Goal: Information Seeking & Learning: Learn about a topic

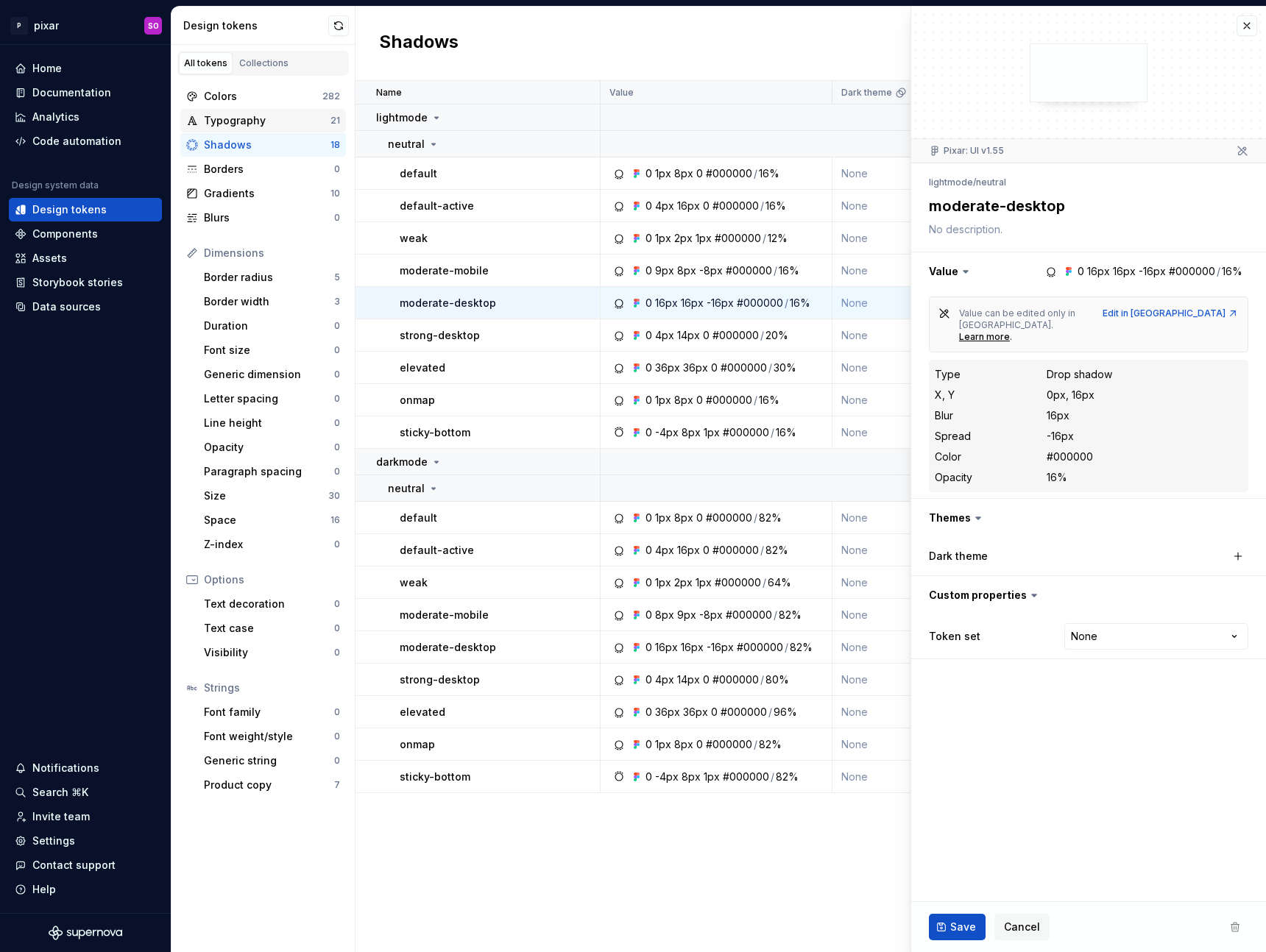
click at [252, 110] on div "Typography 21" at bounding box center [263, 121] width 165 height 23
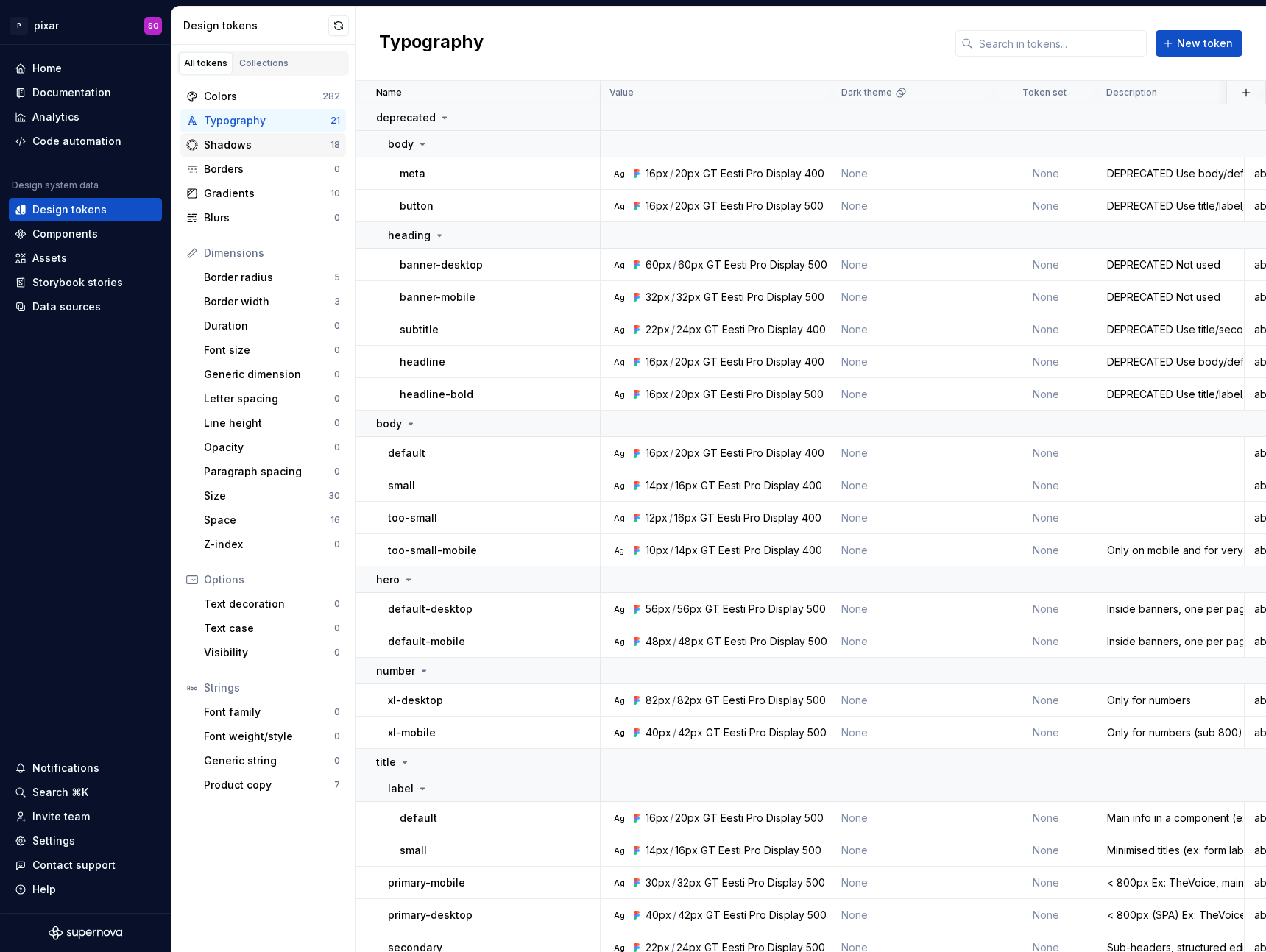
click at [263, 143] on div "Shadows" at bounding box center [267, 144] width 127 height 14
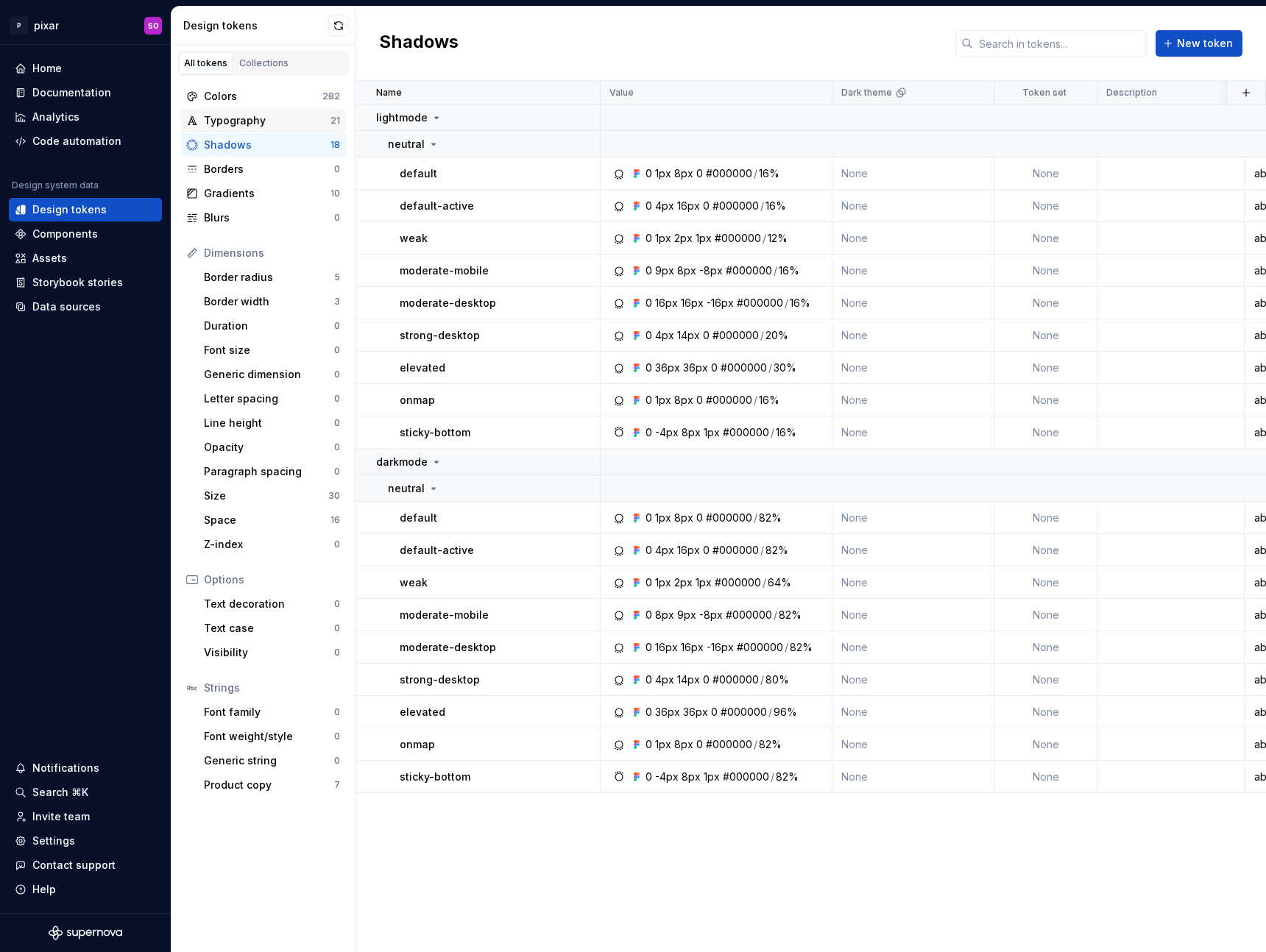
click at [254, 115] on div "Typography" at bounding box center [267, 120] width 127 height 14
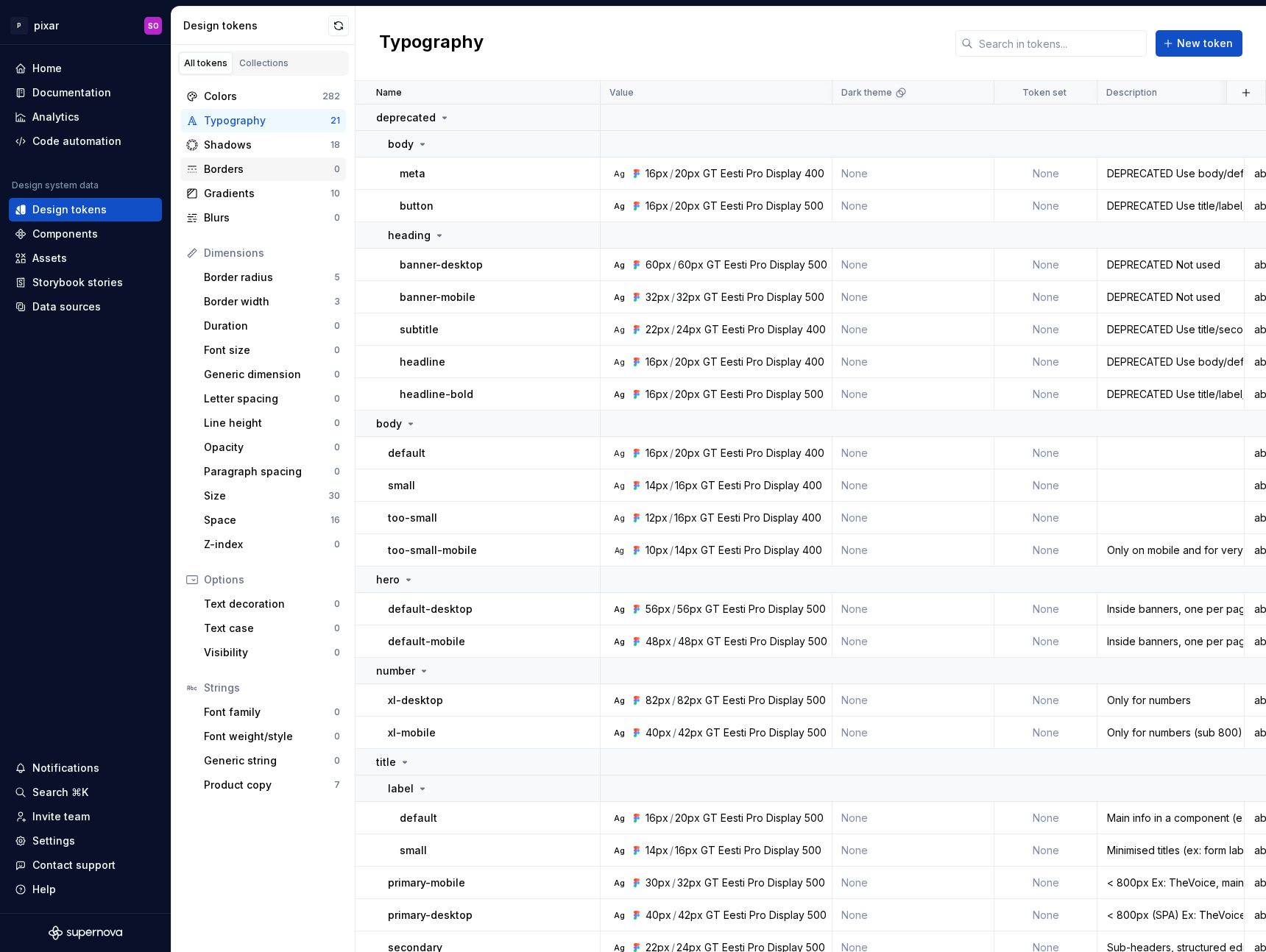
click at [260, 165] on div "Borders" at bounding box center [268, 169] width 130 height 14
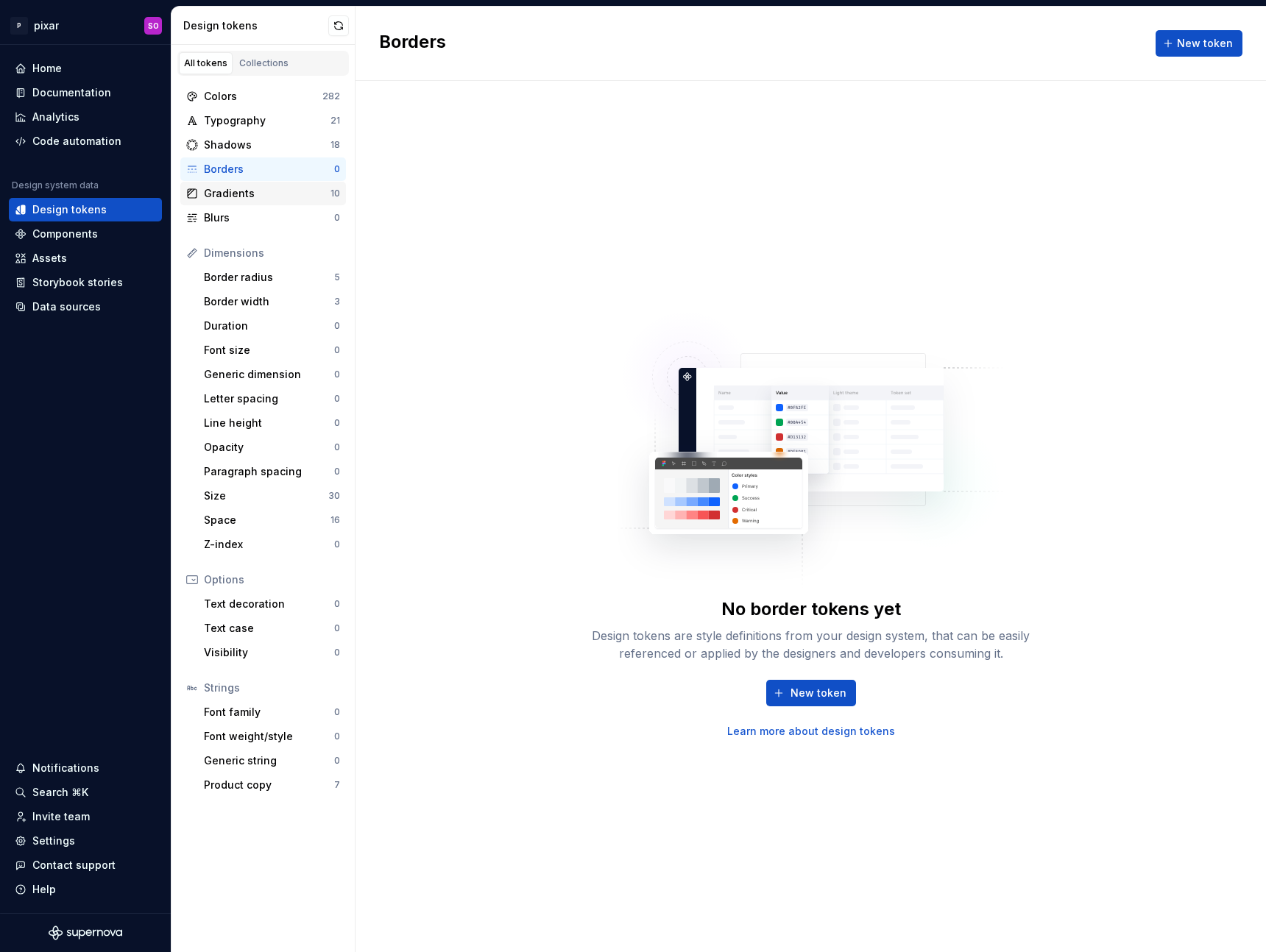
click at [258, 187] on div "Gradients" at bounding box center [267, 193] width 127 height 14
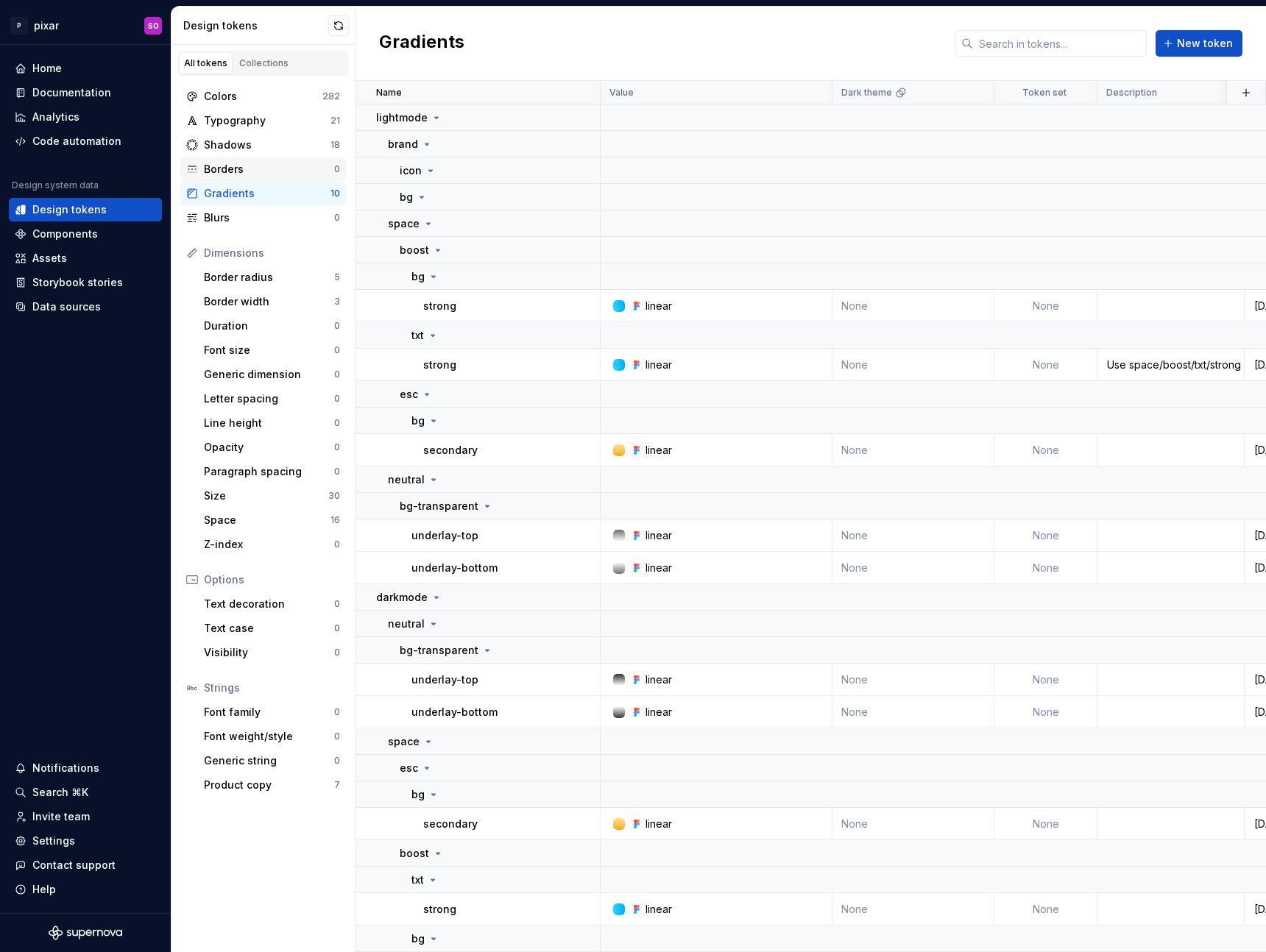
click at [244, 175] on div "Borders" at bounding box center [268, 169] width 130 height 14
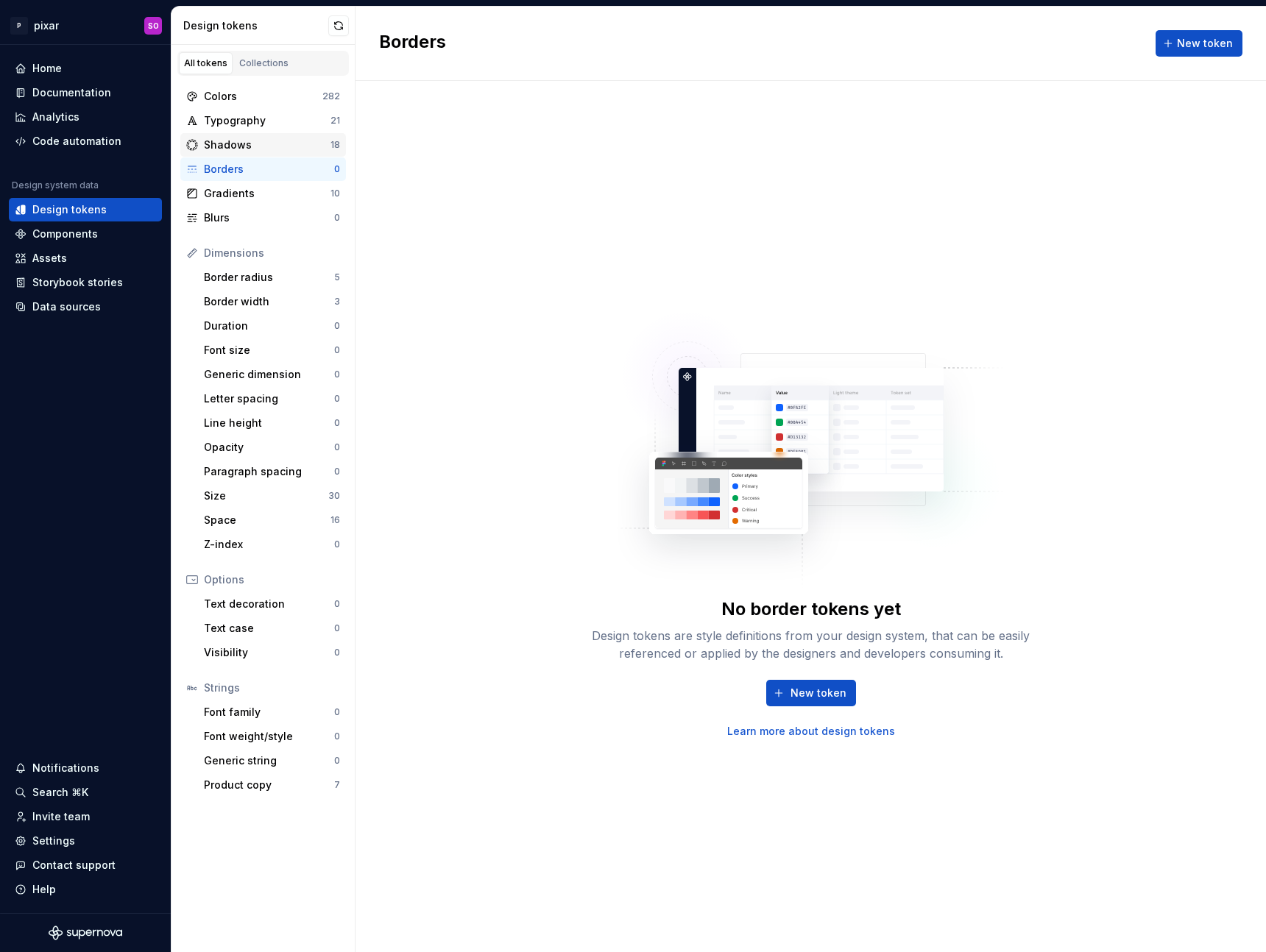
click at [262, 144] on div "Shadows" at bounding box center [267, 144] width 127 height 14
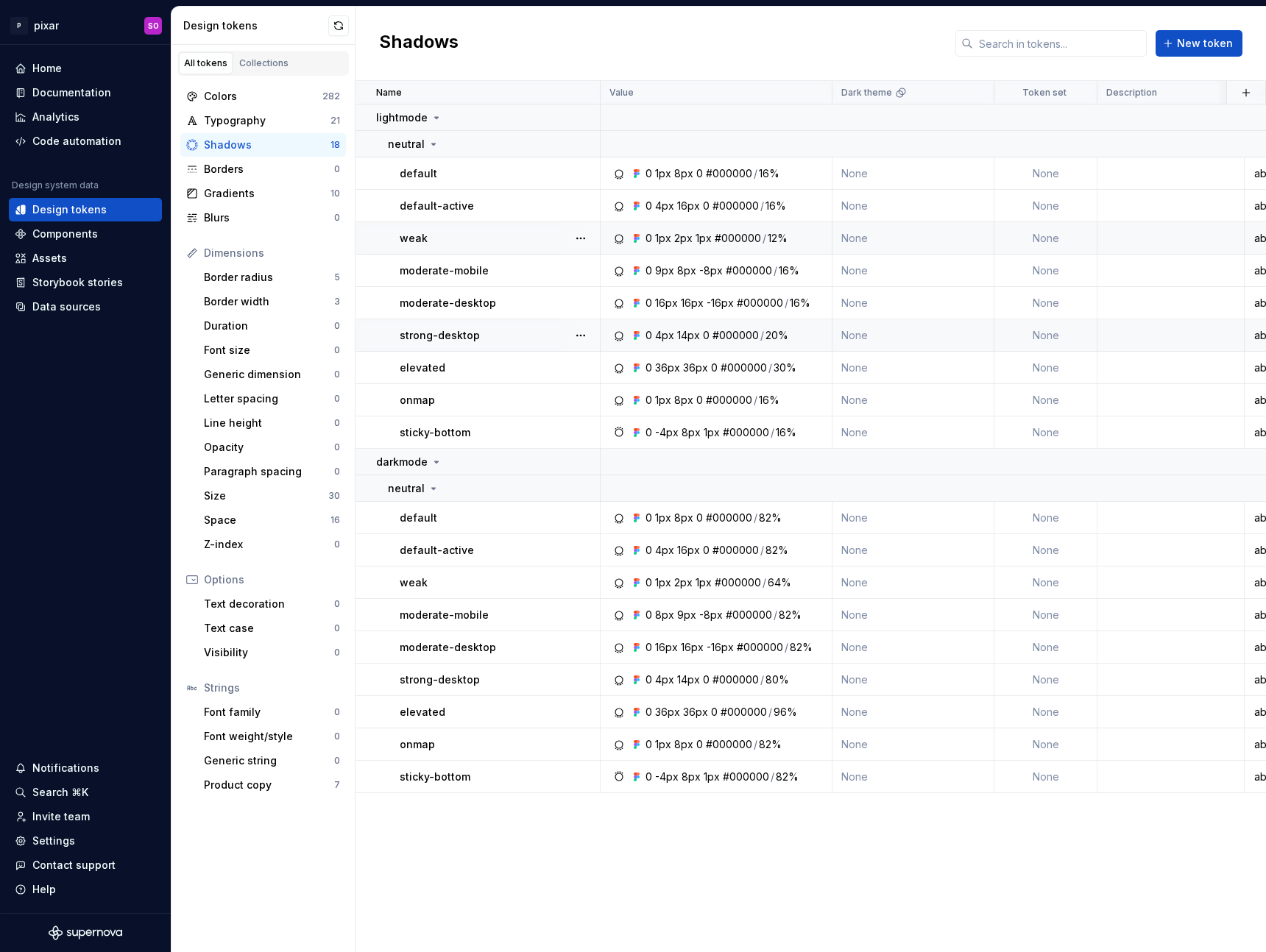
click at [623, 233] on icon at bounding box center [619, 238] width 12 height 12
click at [666, 241] on div "1px" at bounding box center [662, 238] width 16 height 14
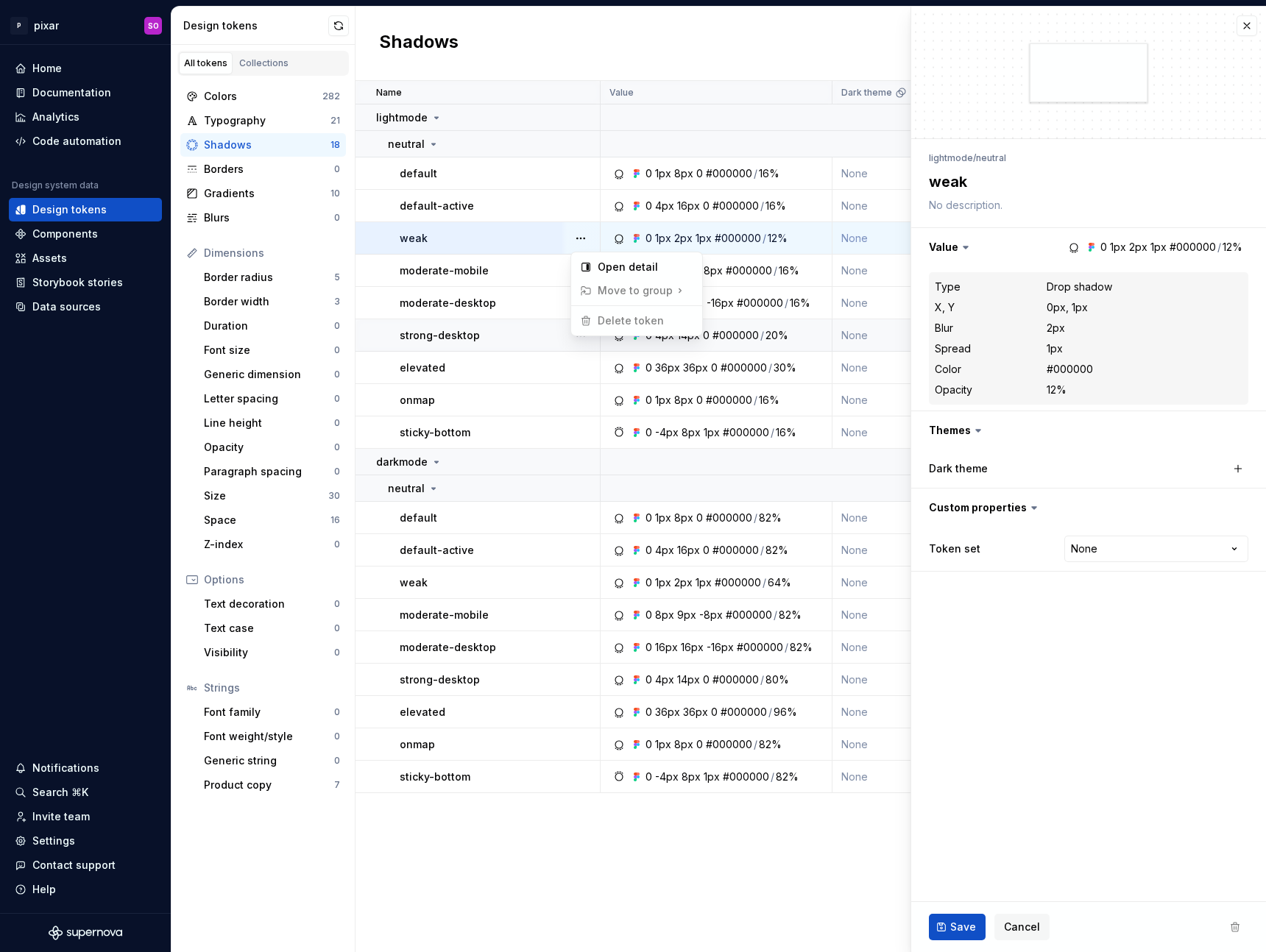
click at [577, 238] on button "button" at bounding box center [580, 238] width 20 height 20
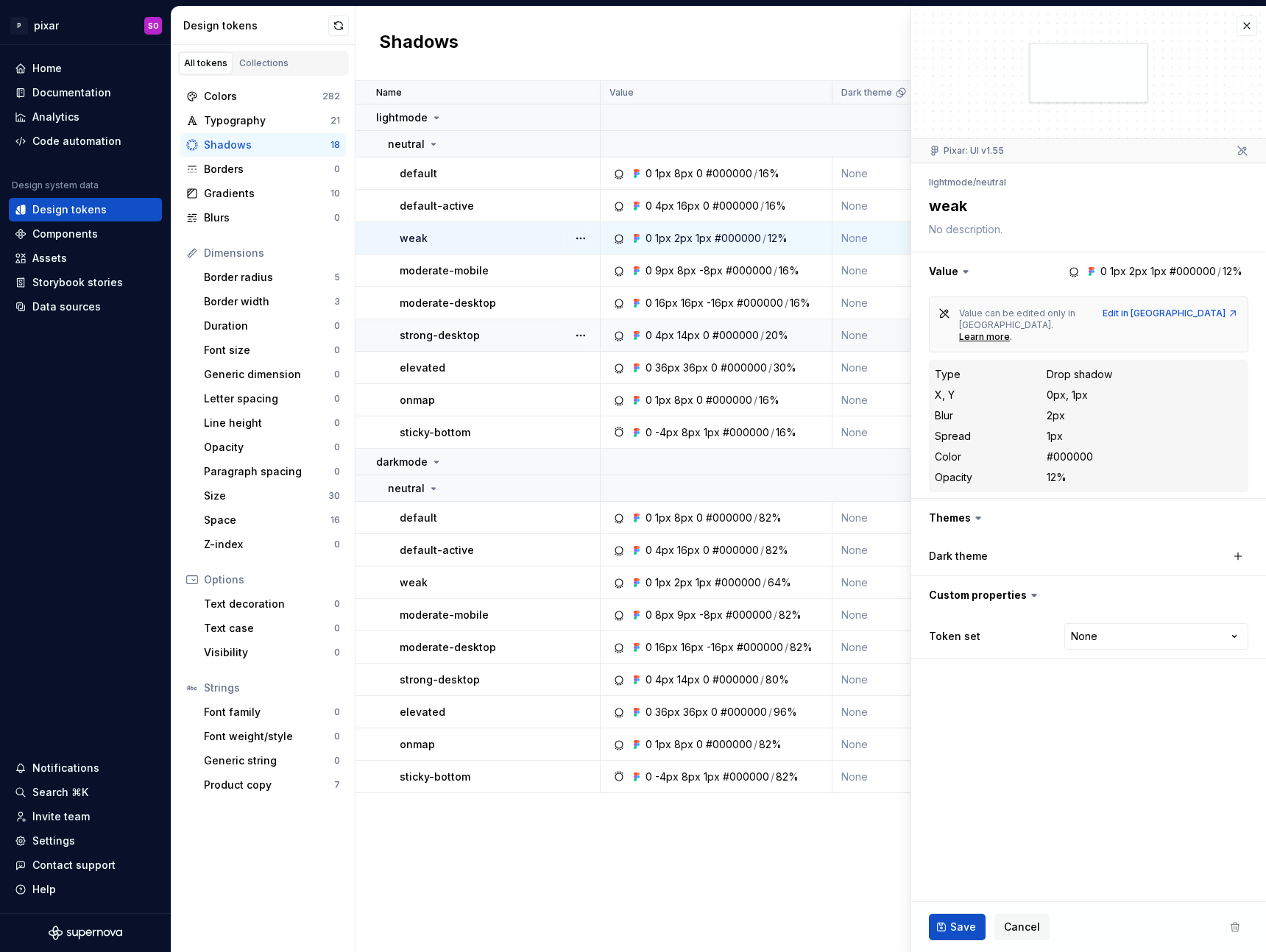
click at [975, 518] on icon at bounding box center [977, 518] width 5 height 2
click at [979, 511] on icon at bounding box center [977, 518] width 14 height 14
click at [1021, 502] on button "button" at bounding box center [1087, 518] width 354 height 39
click at [987, 502] on button "button" at bounding box center [1087, 518] width 354 height 39
click at [1004, 548] on div "Dark theme" at bounding box center [1002, 555] width 147 height 14
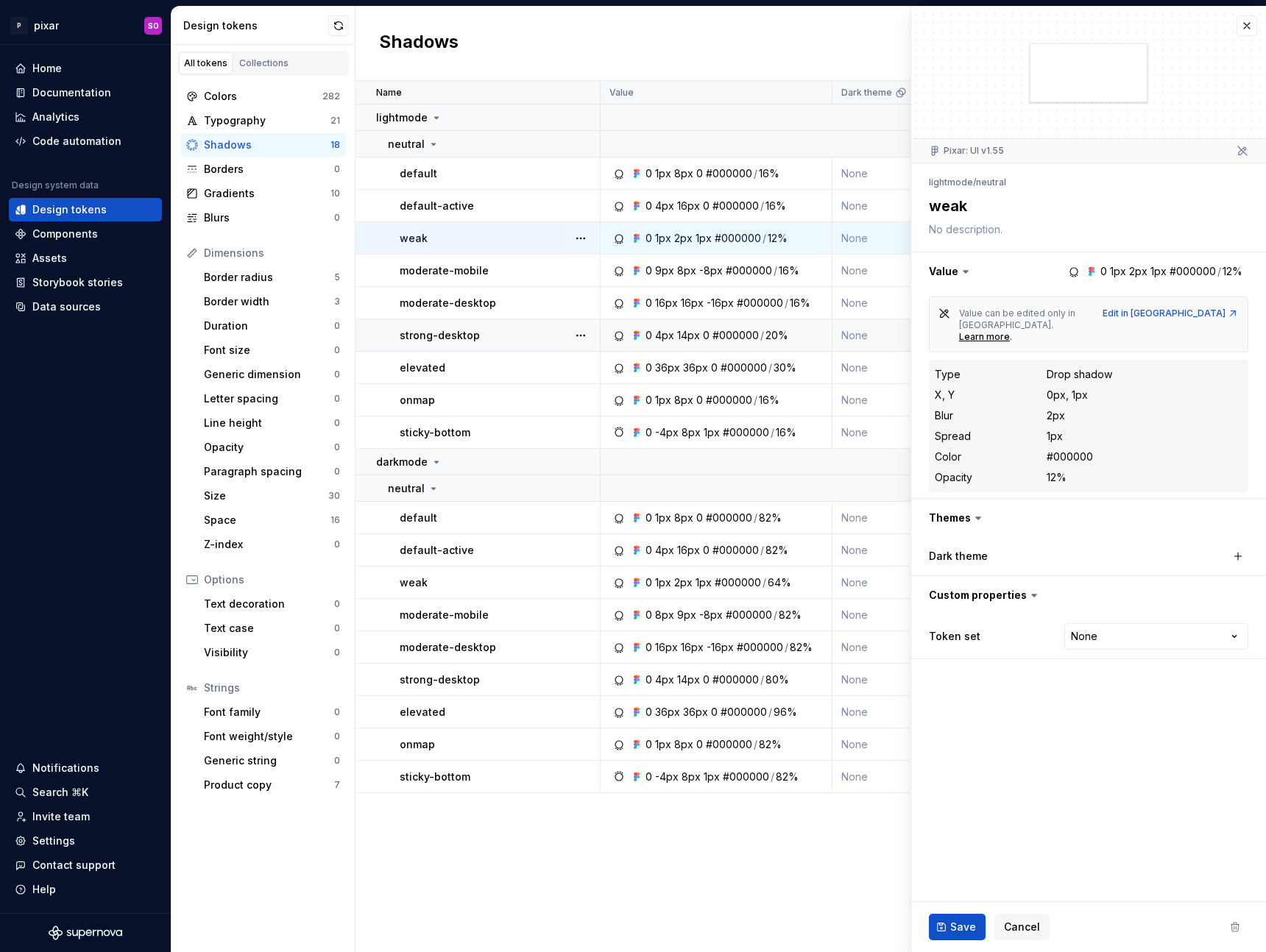
click at [991, 548] on div "Dark theme" at bounding box center [1002, 555] width 147 height 14
type textarea "*"
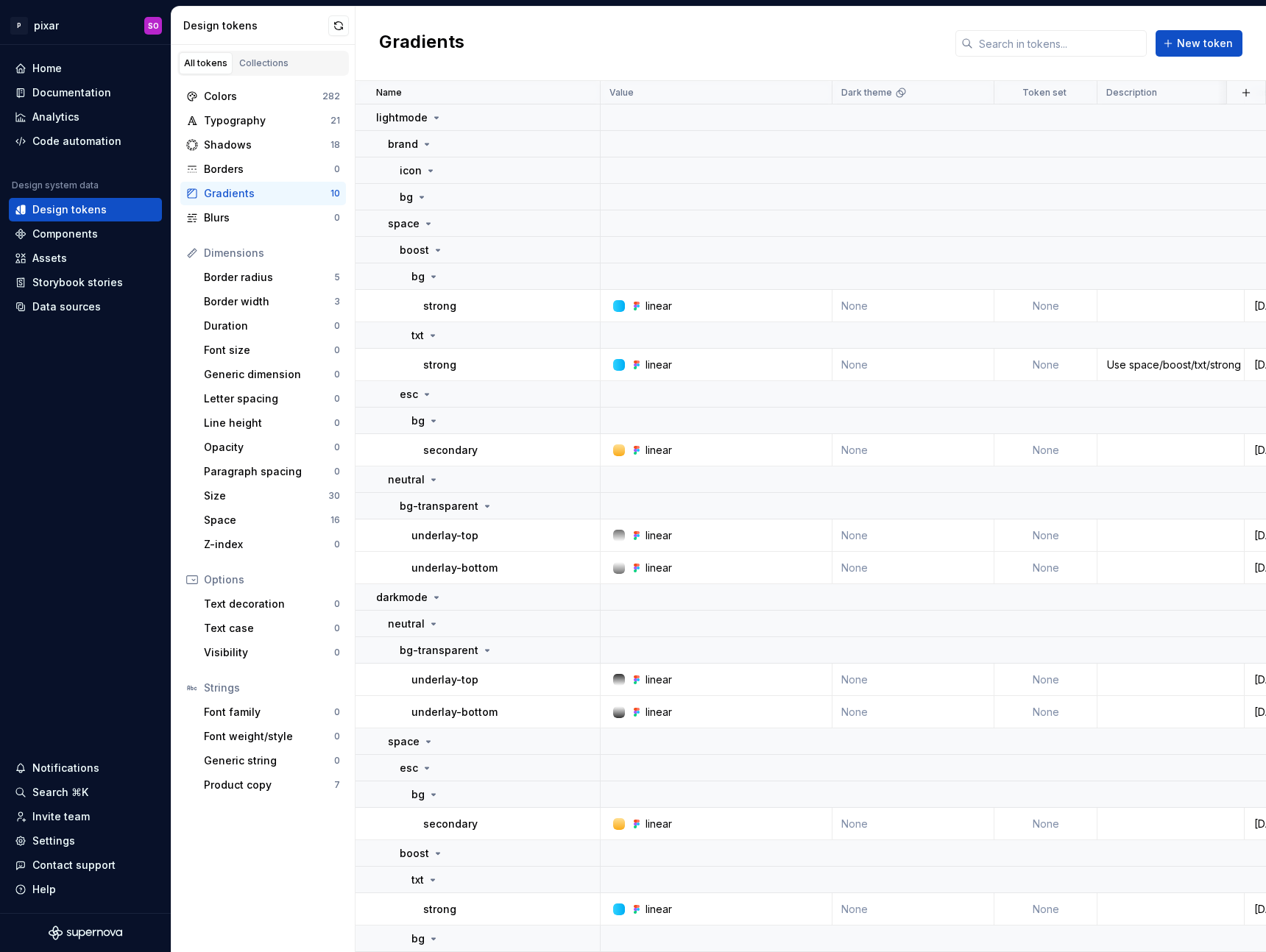
click at [604, 45] on div "Gradients New token" at bounding box center [810, 43] width 911 height 74
click at [431, 118] on icon at bounding box center [436, 118] width 12 height 12
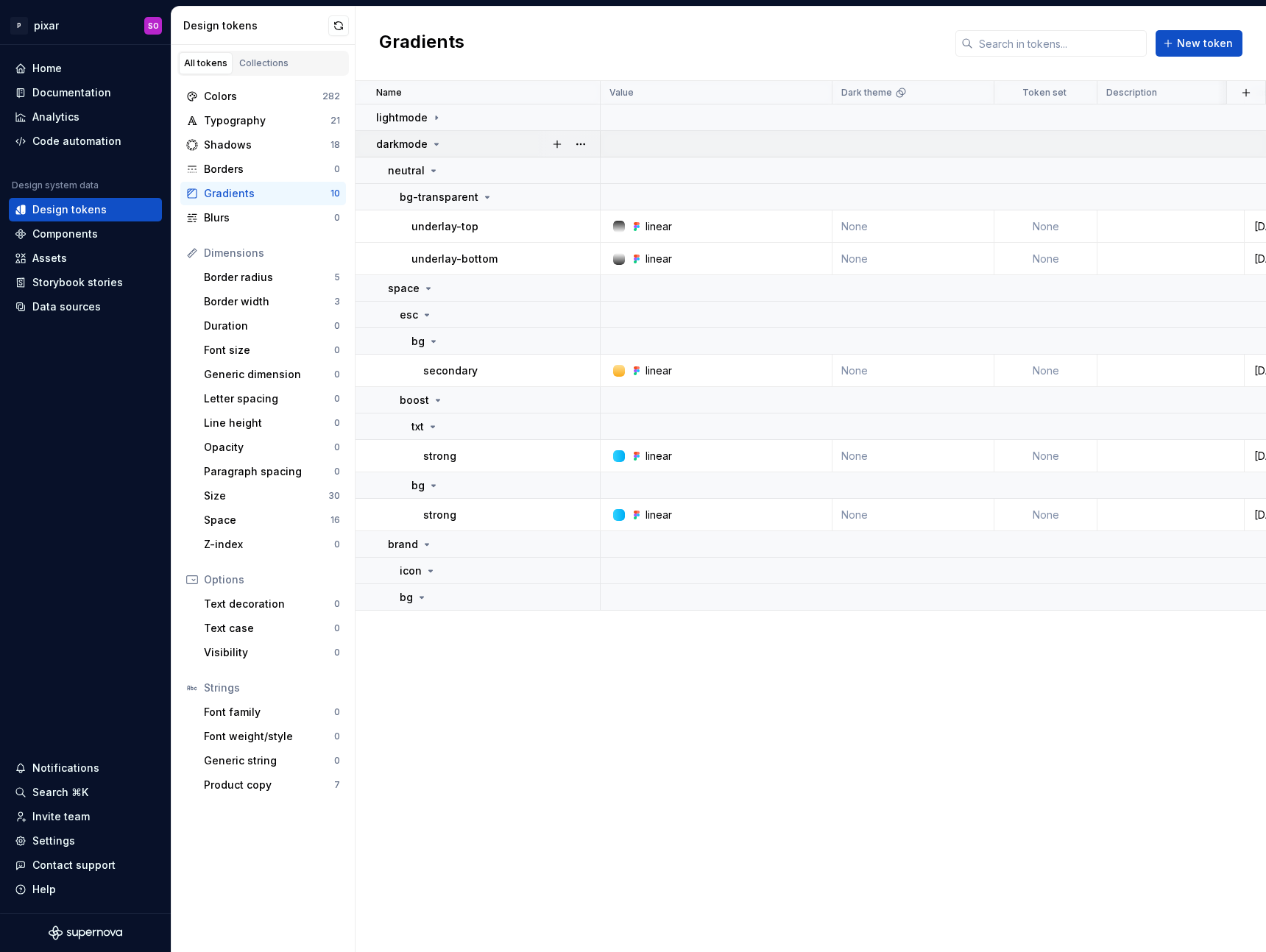
click at [435, 147] on icon at bounding box center [436, 144] width 12 height 12
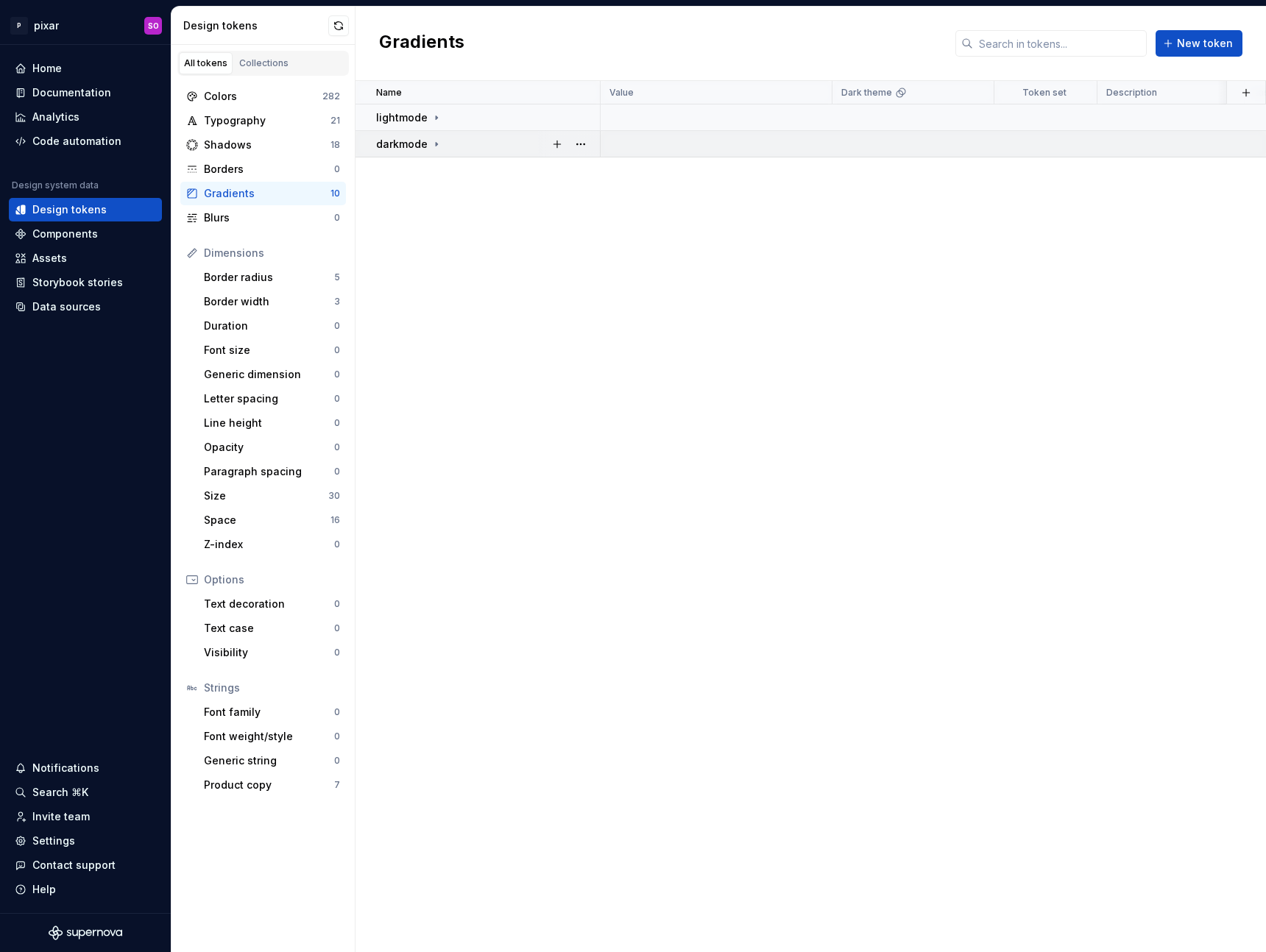
click at [436, 147] on icon at bounding box center [436, 144] width 12 height 12
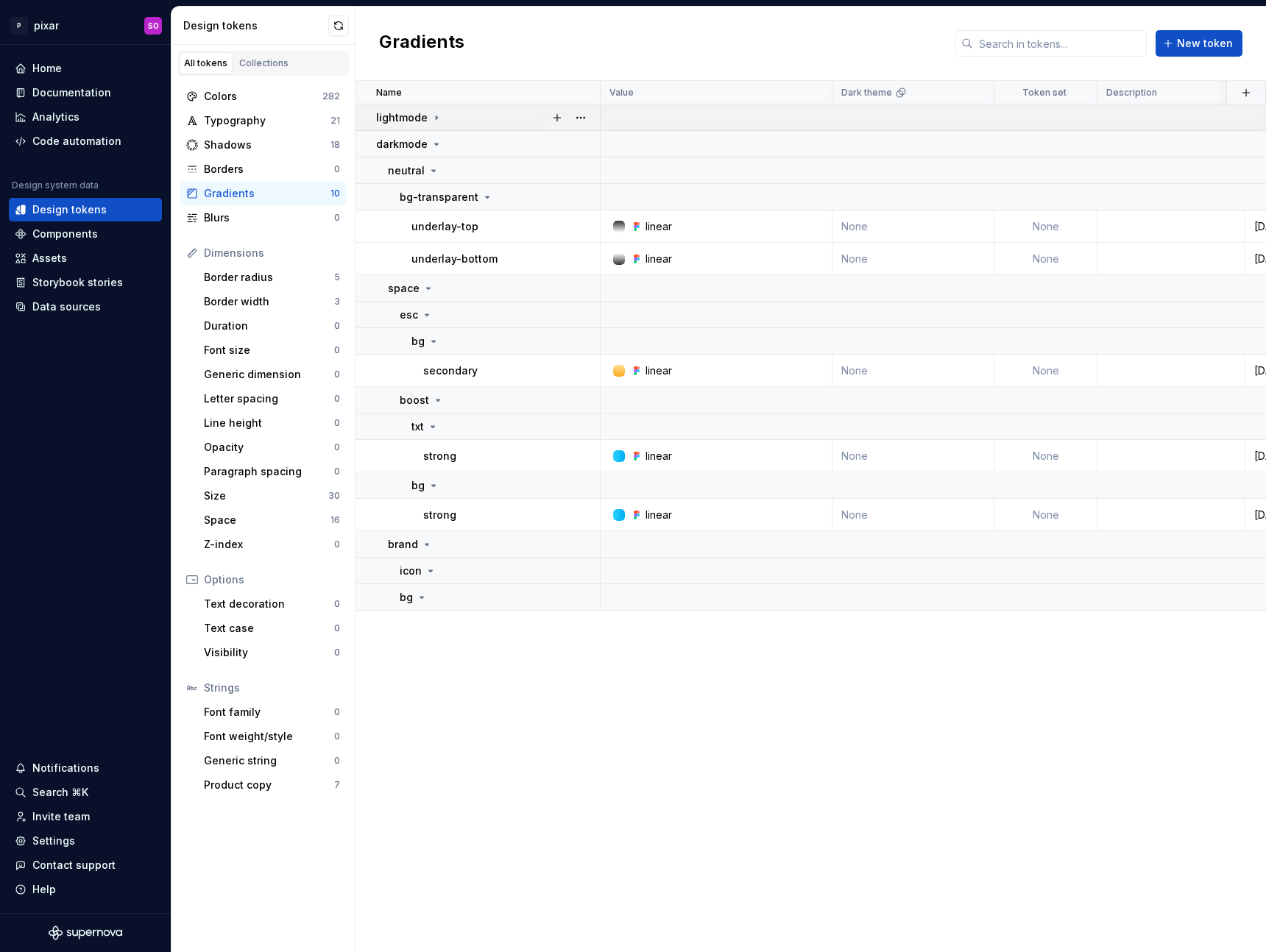
click at [437, 117] on icon at bounding box center [436, 118] width 12 height 12
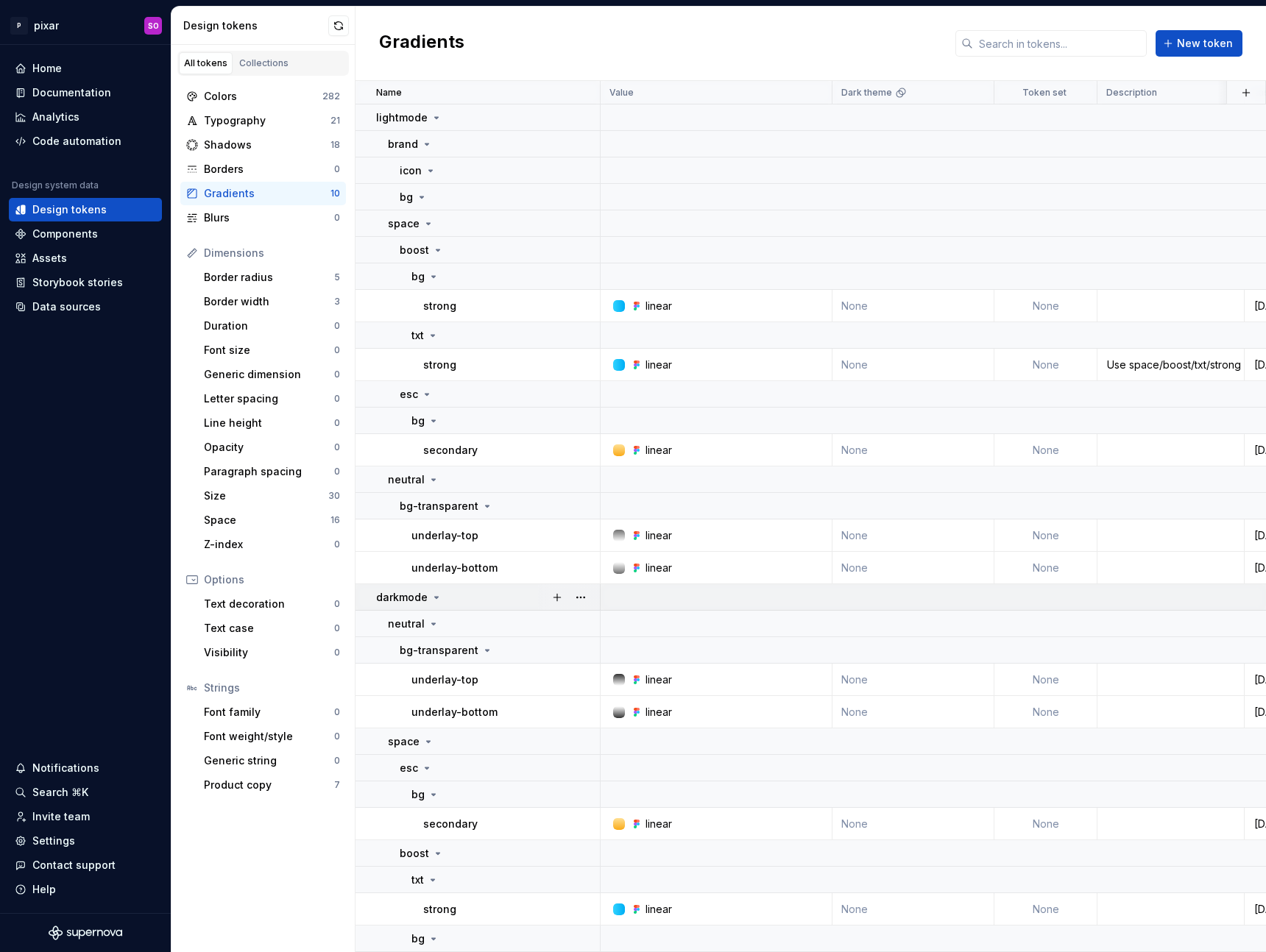
click at [436, 595] on icon at bounding box center [436, 598] width 12 height 12
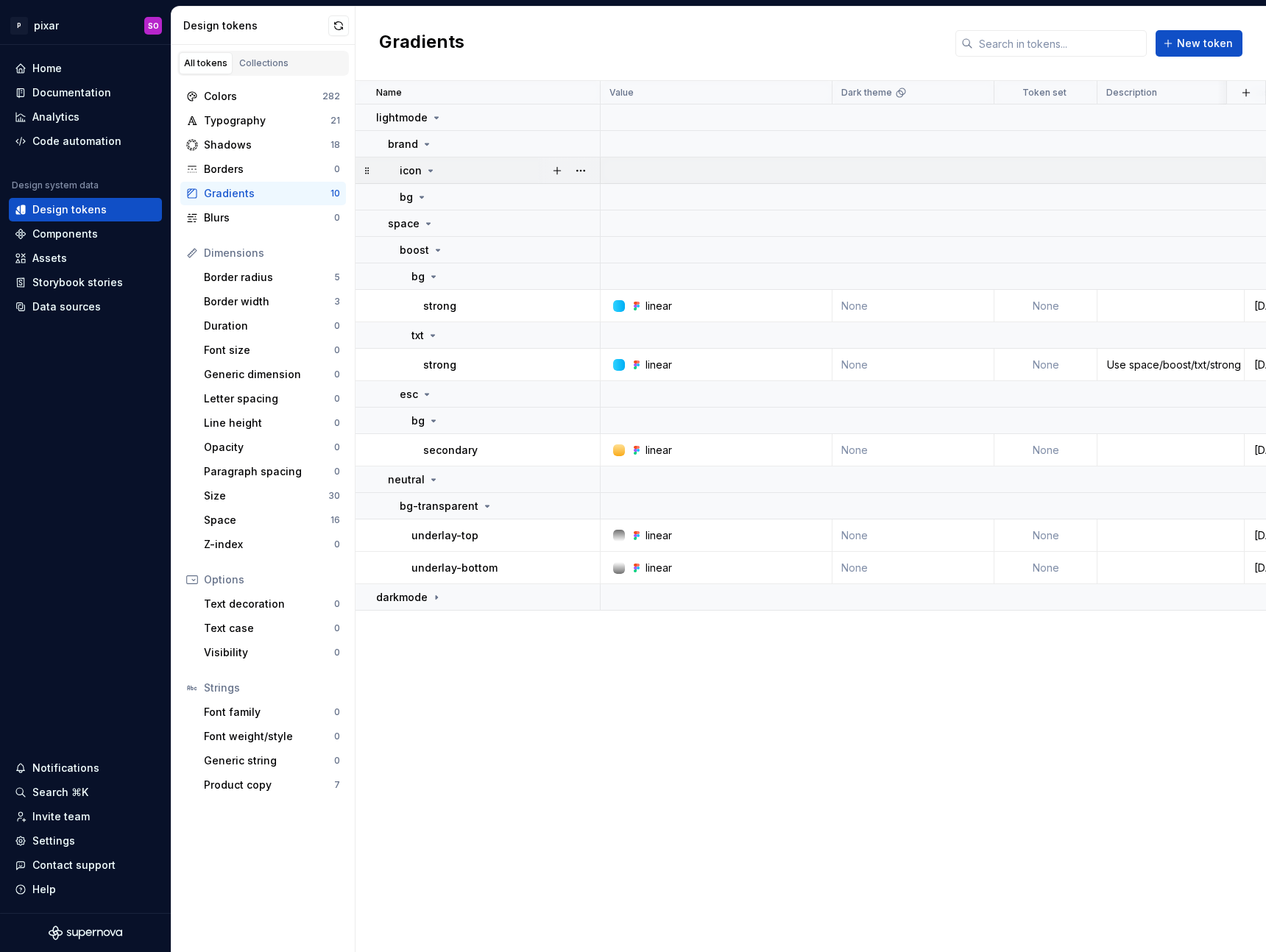
click at [433, 172] on icon at bounding box center [431, 171] width 12 height 12
click at [421, 197] on icon at bounding box center [422, 197] width 4 height 2
click at [421, 197] on icon at bounding box center [422, 197] width 2 height 4
click at [436, 598] on icon at bounding box center [436, 597] width 2 height 4
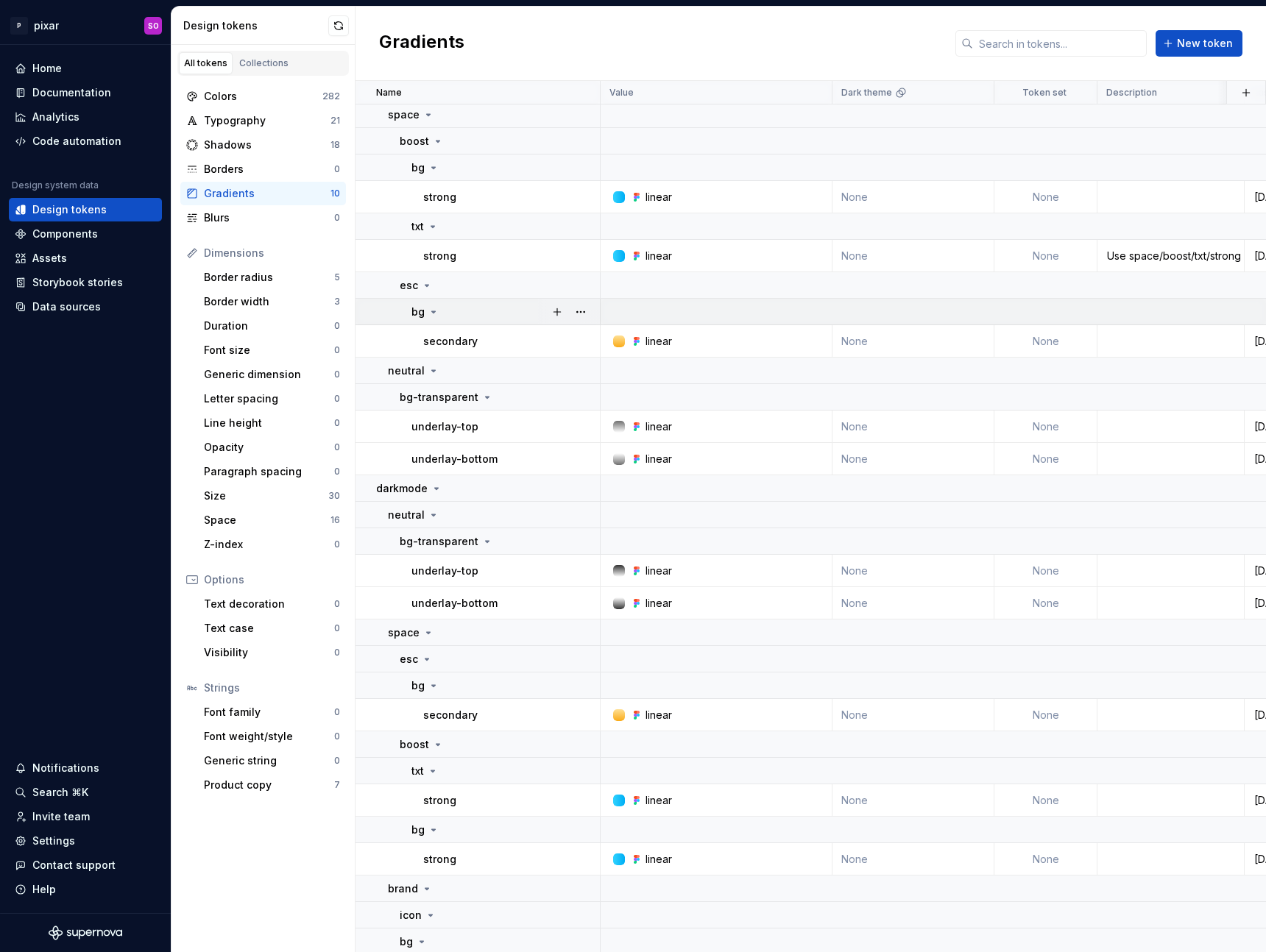
scroll to position [120, 0]
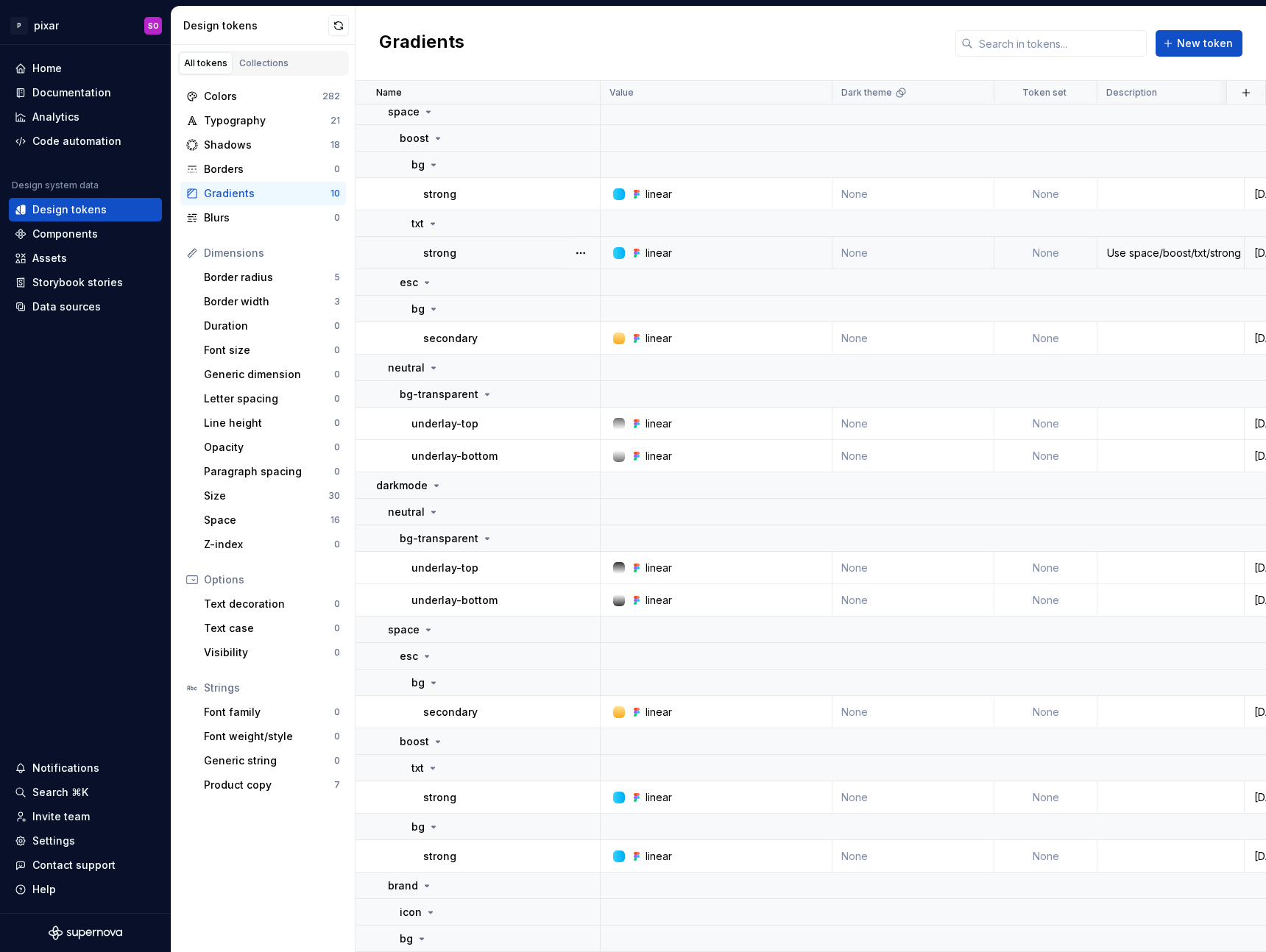
click at [667, 249] on div "linear" at bounding box center [658, 253] width 26 height 14
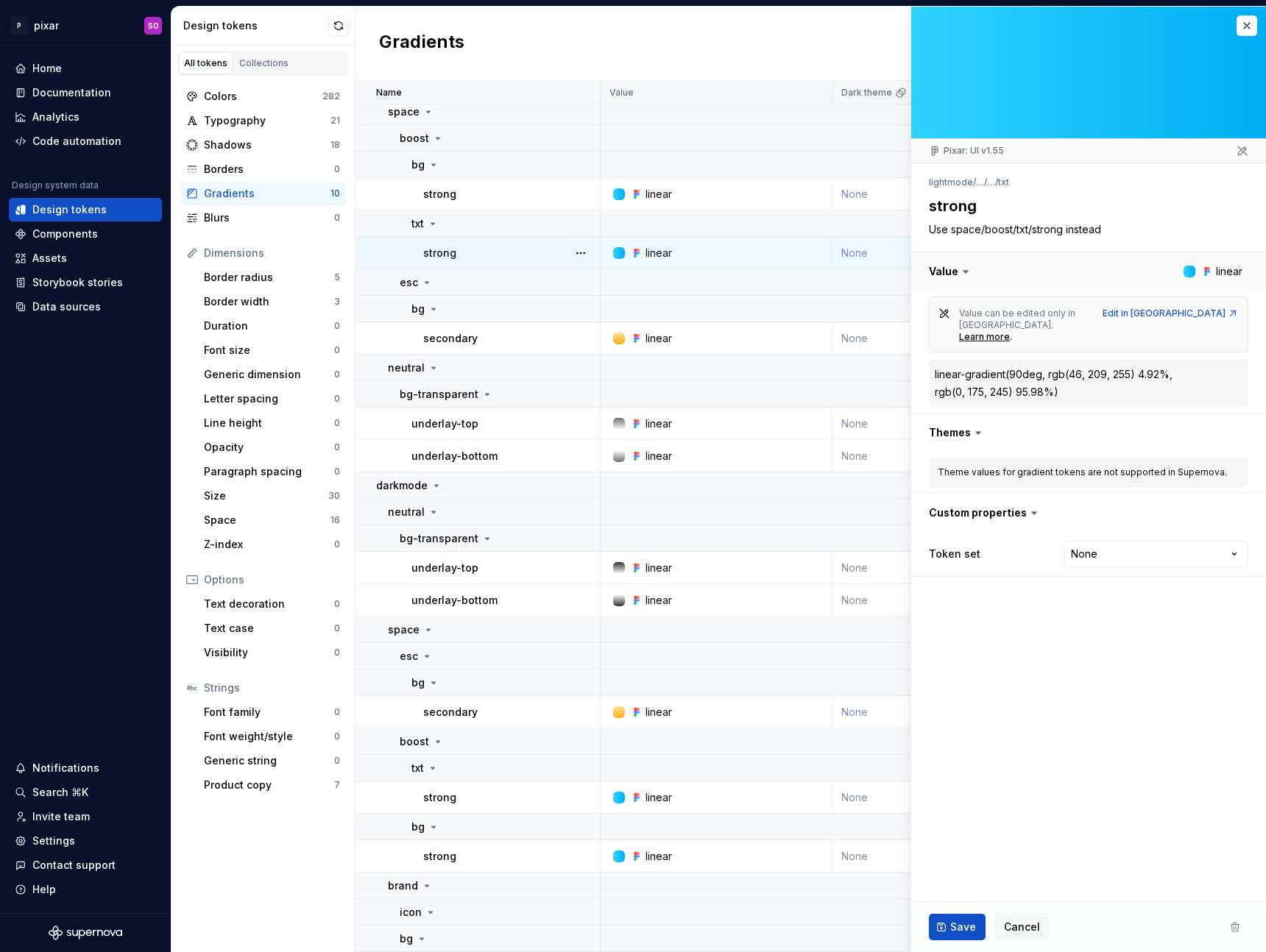
click at [971, 274] on button "button" at bounding box center [1087, 271] width 354 height 39
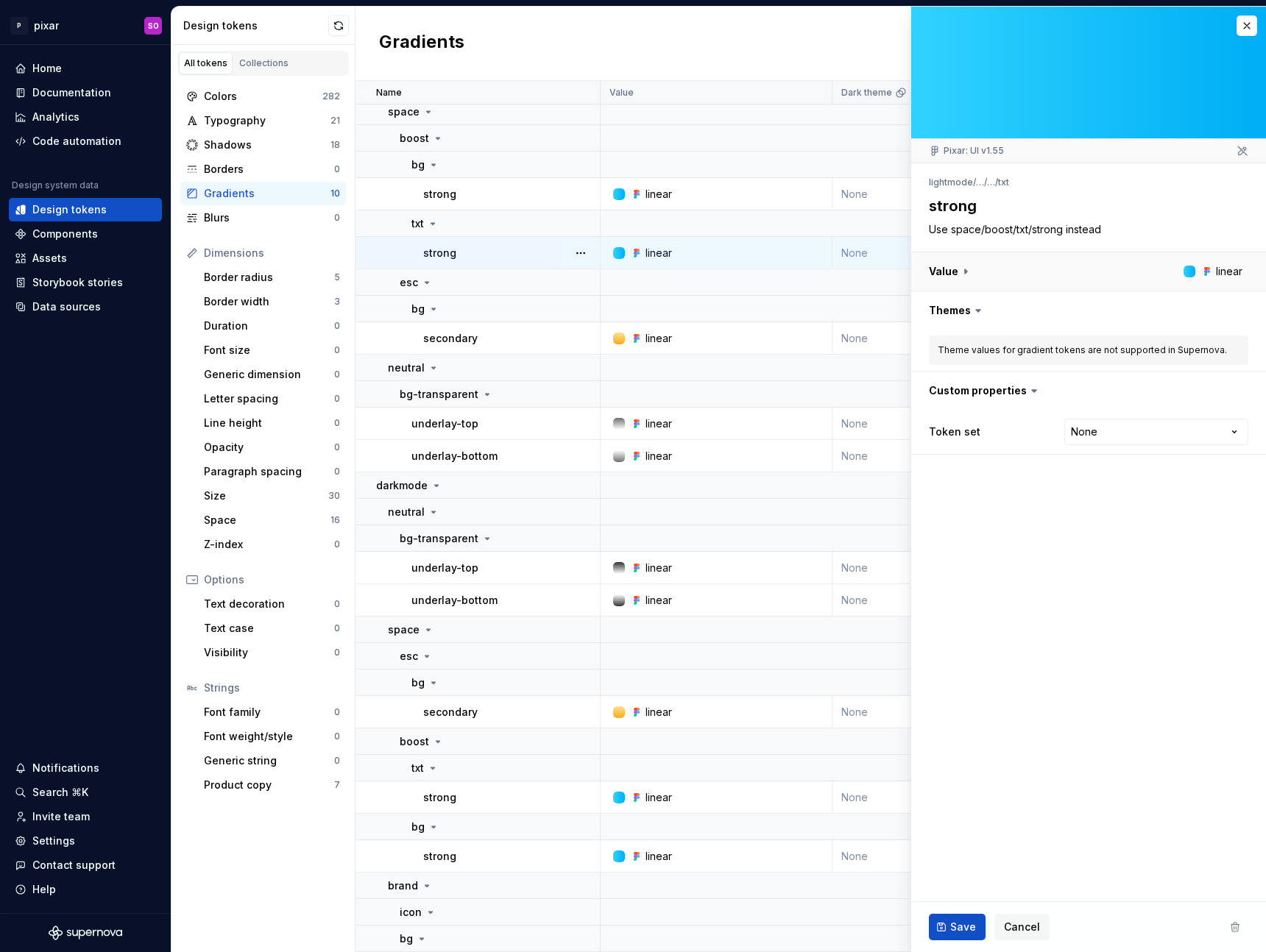
click at [963, 272] on button "button" at bounding box center [1087, 271] width 354 height 39
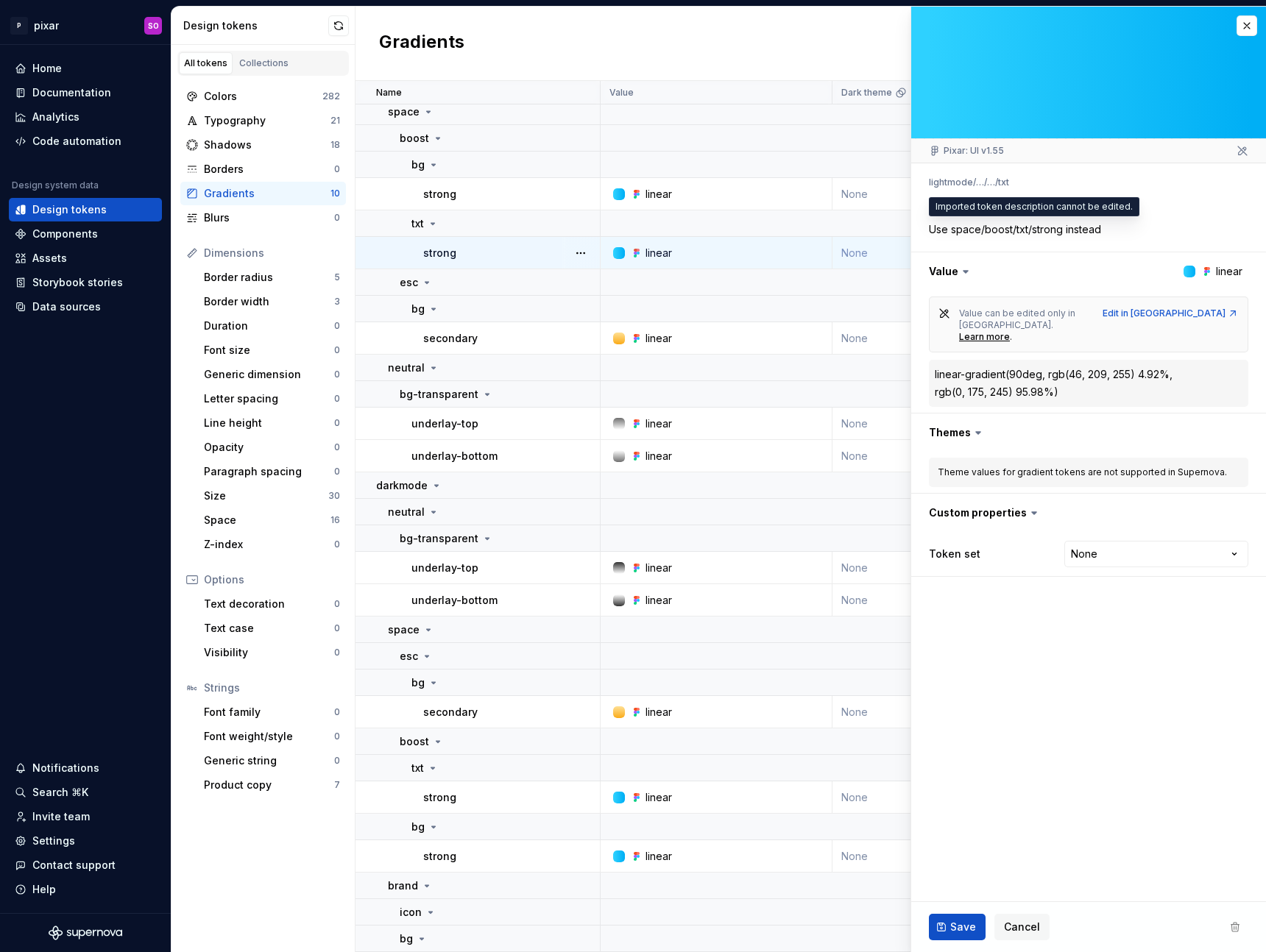
click at [1045, 235] on textarea "Use space/boost/txt/strong instead" at bounding box center [1085, 229] width 320 height 20
click at [1051, 607] on fieldset "Pixar: UI v1.55 lightmode / … / … / txt strong Use space/boost/txt/strong inste…" at bounding box center [1087, 479] width 354 height 945
type textarea "*"
click at [258, 126] on div "Typography" at bounding box center [267, 120] width 127 height 14
